Goal: Information Seeking & Learning: Learn about a topic

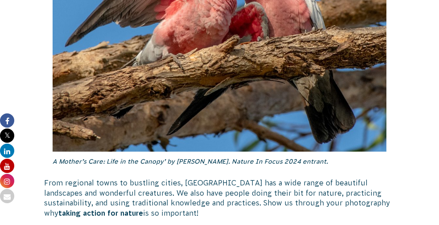
scroll to position [1260, 0]
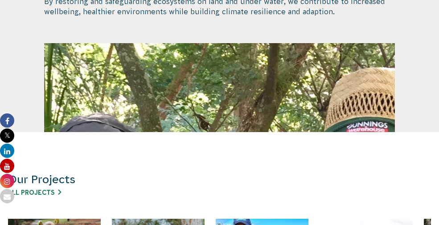
scroll to position [561, 0]
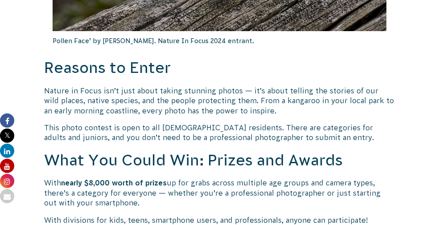
scroll to position [789, 0]
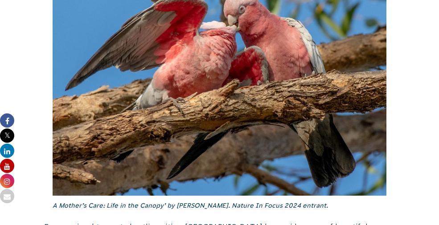
scroll to position [1210, 0]
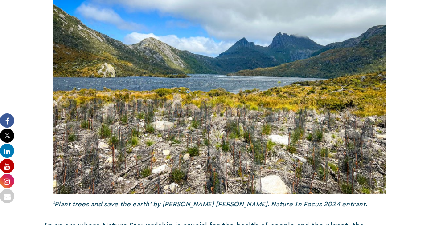
scroll to position [2236, 0]
